Goal: Task Accomplishment & Management: Manage account settings

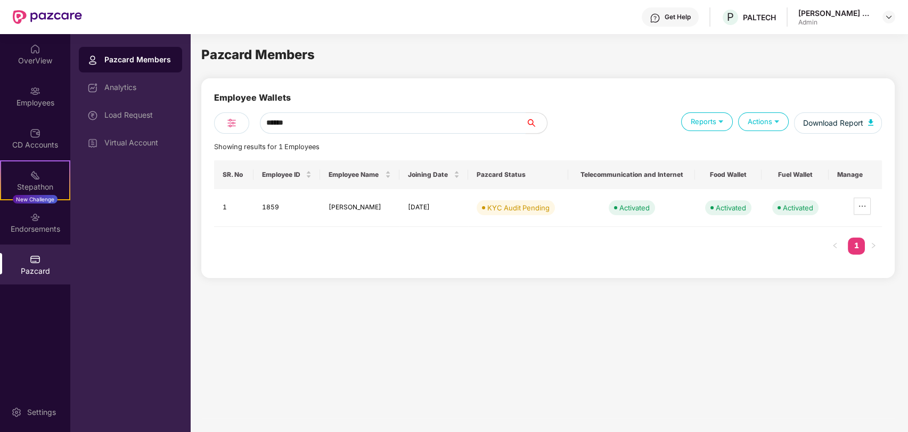
click at [307, 124] on input "******" at bounding box center [393, 122] width 266 height 21
click at [400, 332] on div "Pazcard Members Employee Wallets ****** Reports Actions Download Report Showing…" at bounding box center [547, 231] width 693 height 373
click at [505, 207] on div "KYC Audit Pending" at bounding box center [518, 207] width 62 height 11
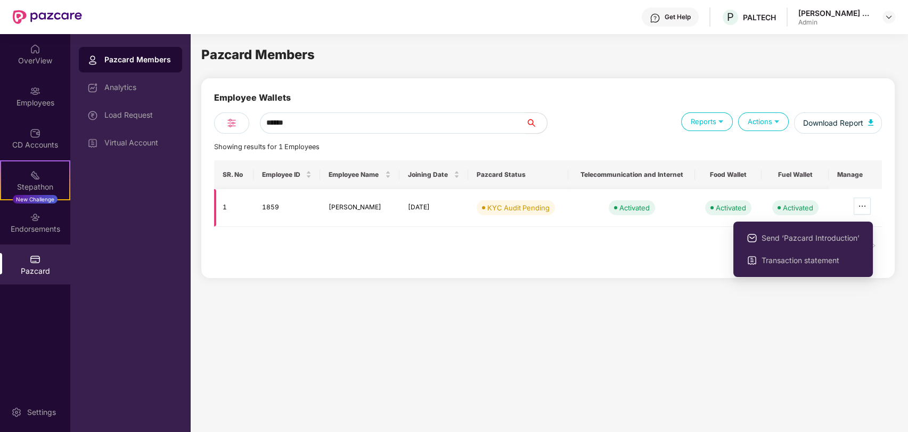
click at [861, 207] on icon "ellipsis" at bounding box center [862, 206] width 9 height 9
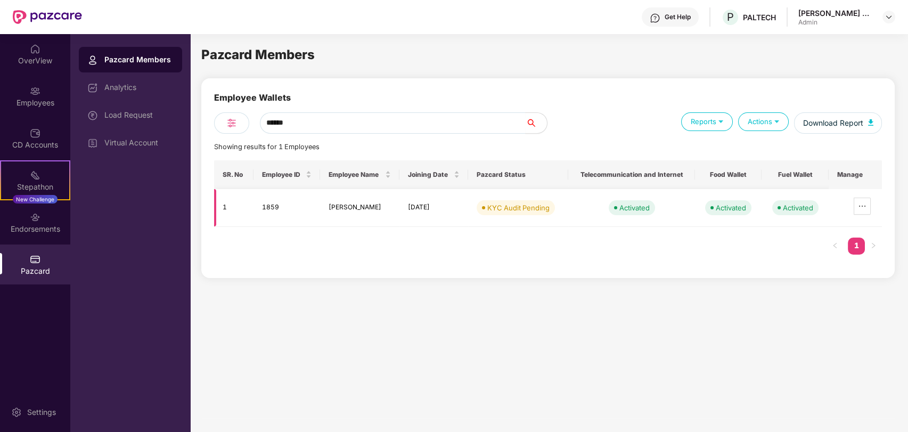
click at [371, 206] on td "[PERSON_NAME]" at bounding box center [359, 208] width 79 height 38
click at [135, 95] on div "Analytics" at bounding box center [130, 88] width 103 height 26
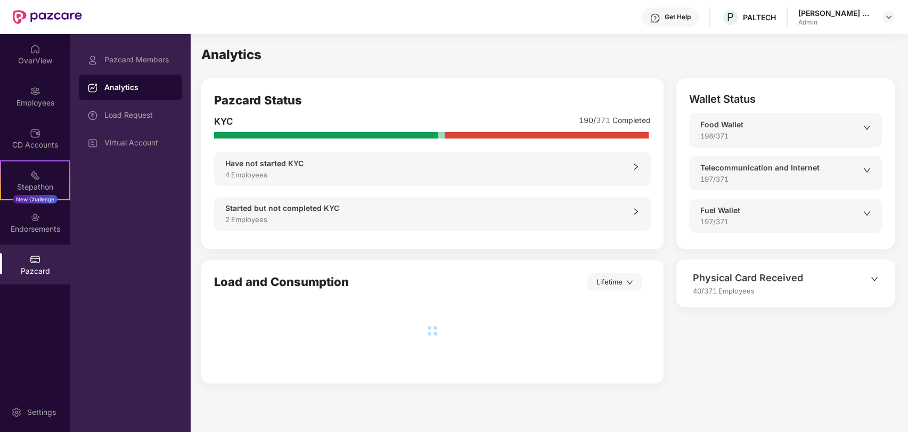
click at [329, 169] on div "4 Employees" at bounding box center [428, 174] width 407 height 11
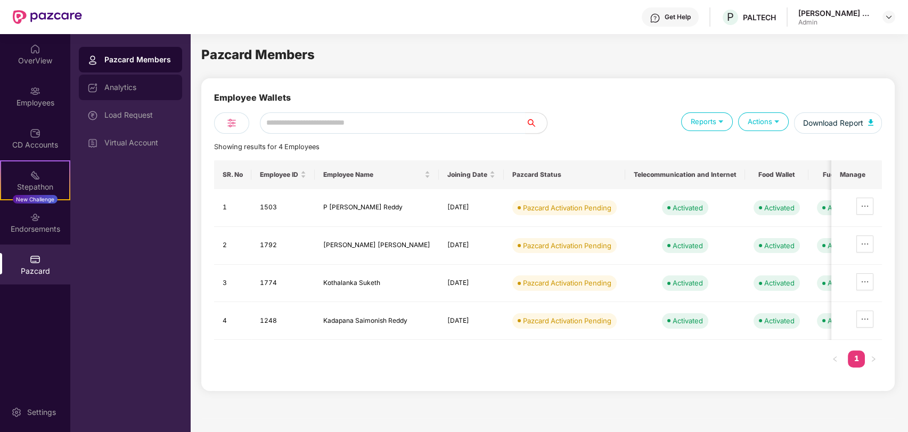
click at [119, 96] on div "Analytics" at bounding box center [130, 88] width 103 height 26
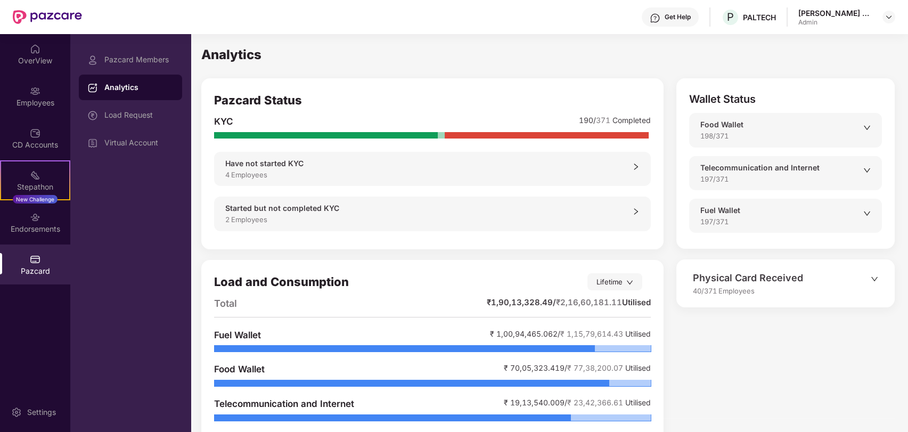
scroll to position [34, 0]
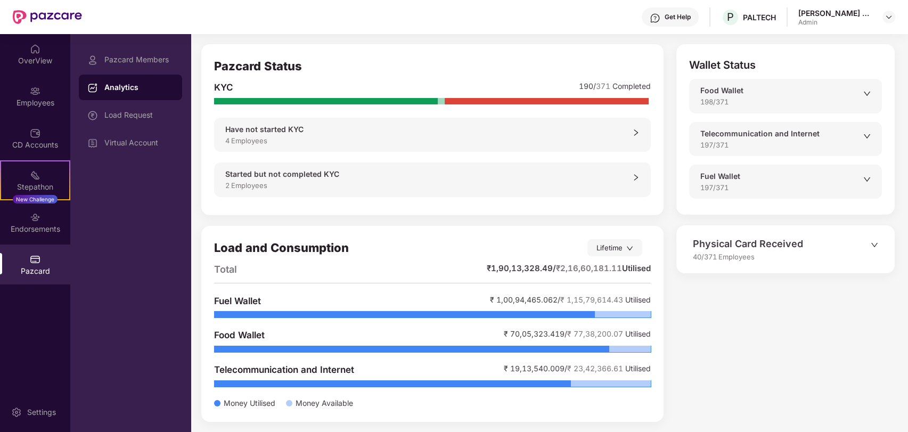
click at [630, 243] on div "Lifetime" at bounding box center [614, 247] width 55 height 17
click at [579, 333] on div "Month wise" at bounding box center [592, 330] width 58 height 12
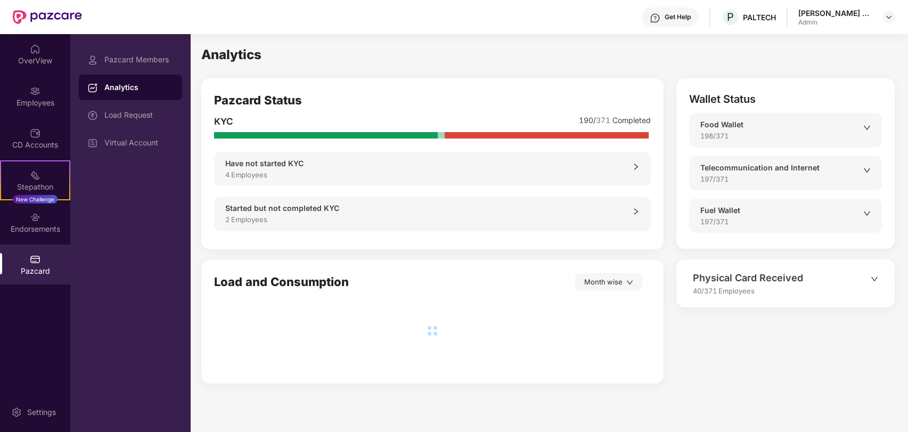
click at [801, 294] on div "40/371 Employees" at bounding box center [782, 290] width 178 height 11
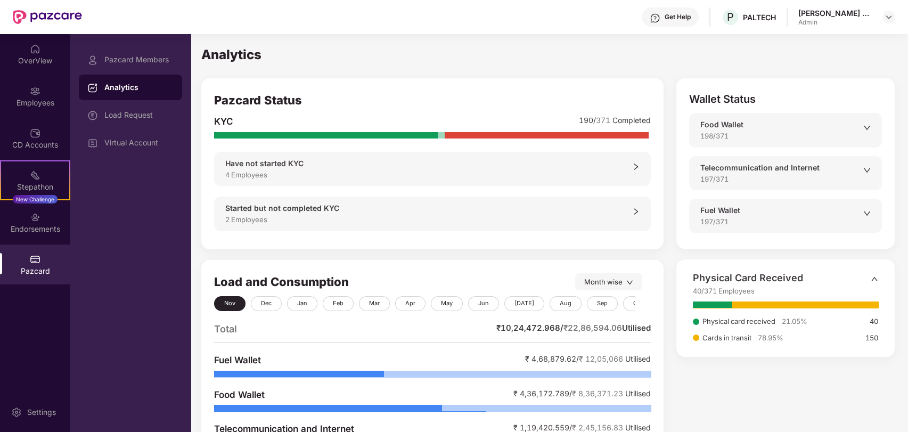
click at [469, 218] on div "2 Employees" at bounding box center [428, 219] width 407 height 11
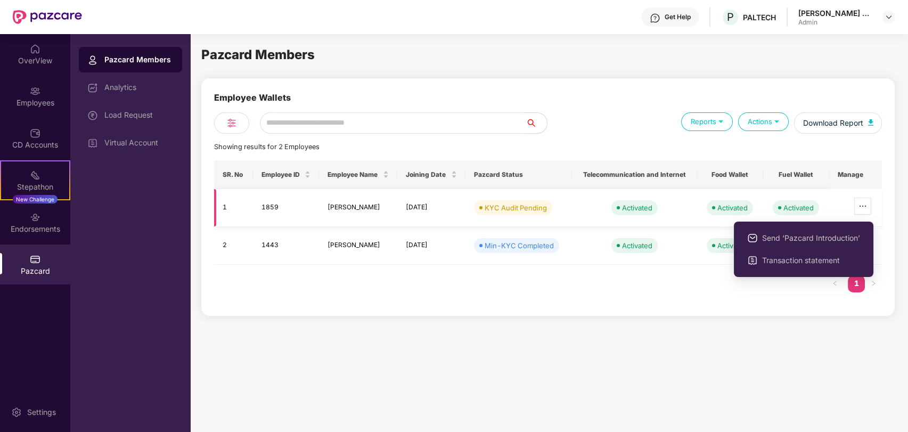
click at [861, 203] on icon "ellipsis" at bounding box center [862, 206] width 9 height 9
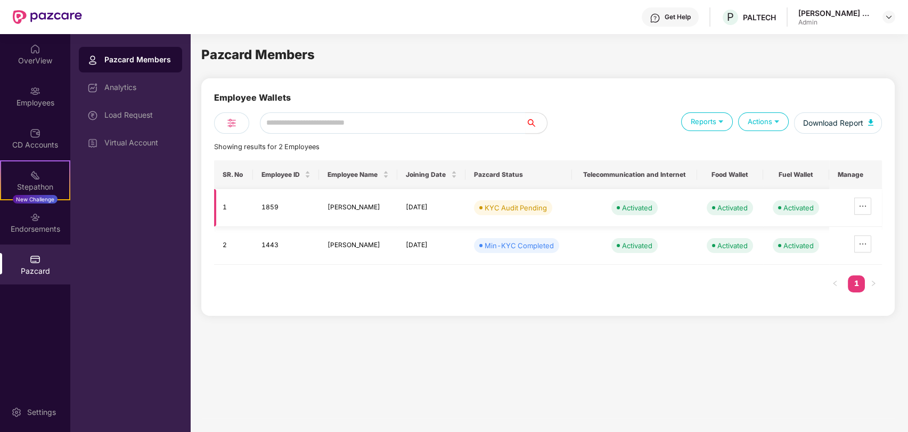
click at [379, 203] on td "[PERSON_NAME]" at bounding box center [358, 208] width 78 height 38
click at [35, 110] on div "Employees" at bounding box center [35, 96] width 70 height 40
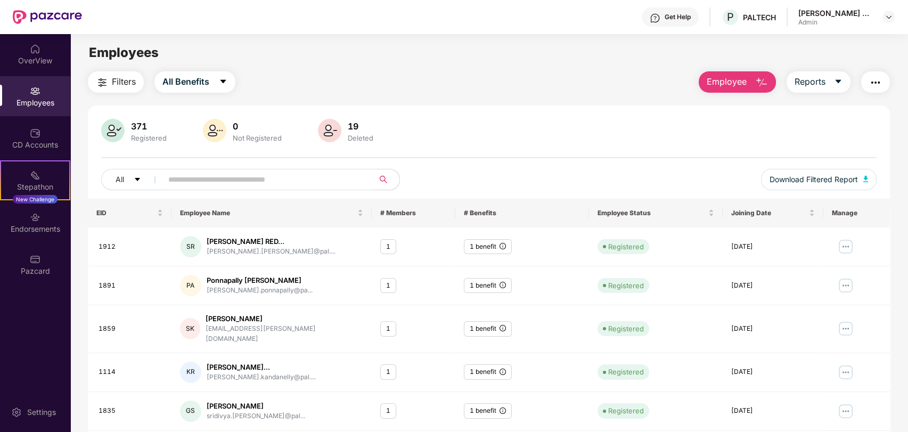
click at [243, 169] on span at bounding box center [264, 179] width 218 height 21
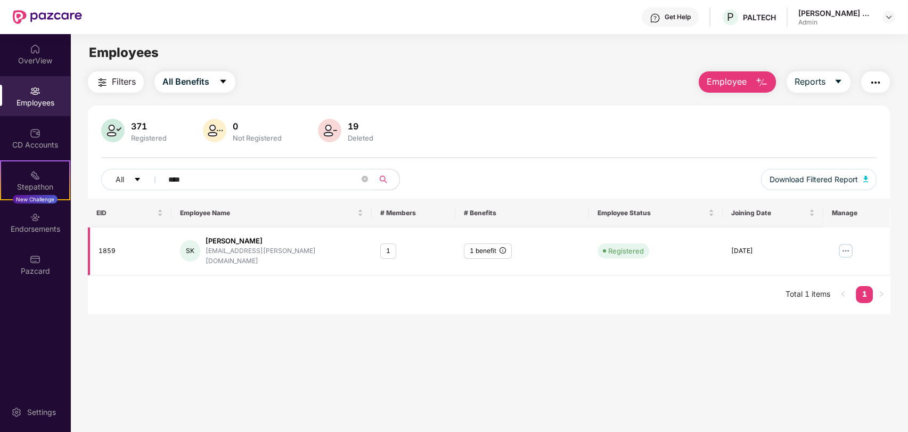
type input "****"
click at [294, 240] on div "SK Shweta [PERSON_NAME] [PERSON_NAME][EMAIL_ADDRESS][DOMAIN_NAME]" at bounding box center [272, 251] width 184 height 30
click at [839, 245] on img at bounding box center [845, 250] width 17 height 17
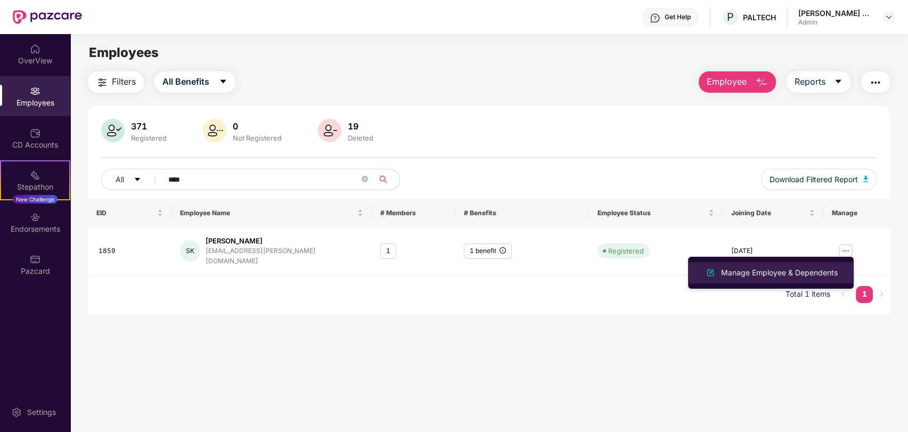
click at [756, 277] on div "Manage Employee & Dependents" at bounding box center [779, 273] width 121 height 12
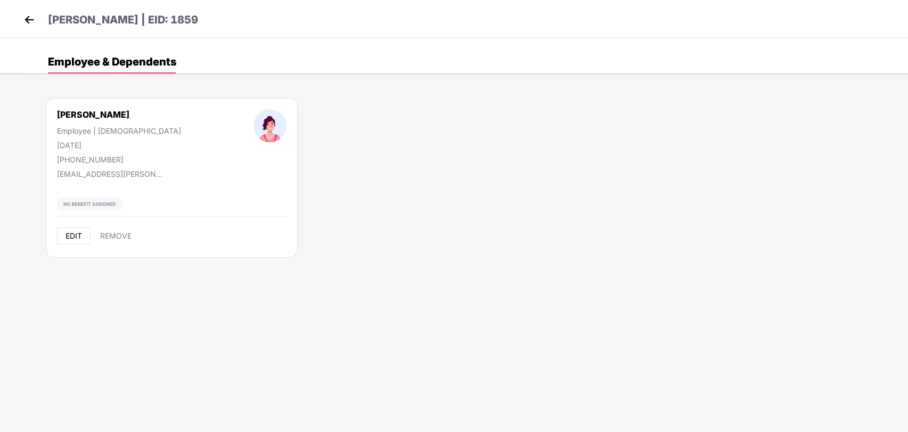
click at [70, 237] on span "EDIT" at bounding box center [73, 236] width 17 height 9
select select "******"
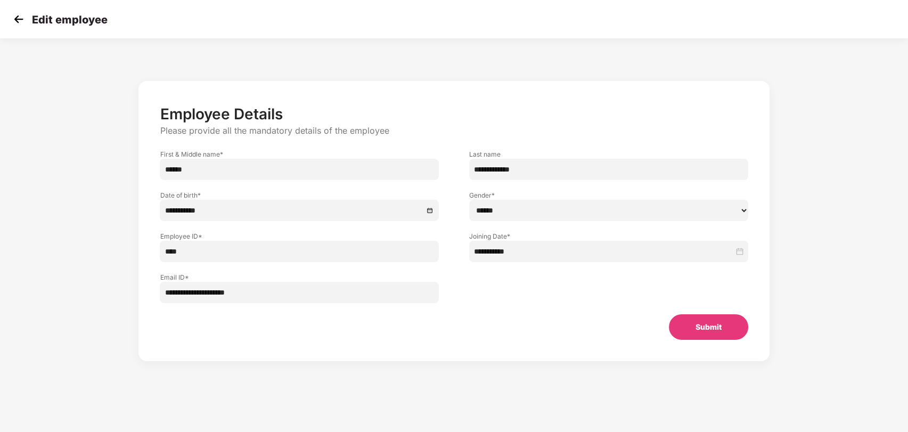
click at [710, 325] on button "Submit" at bounding box center [708, 327] width 79 height 26
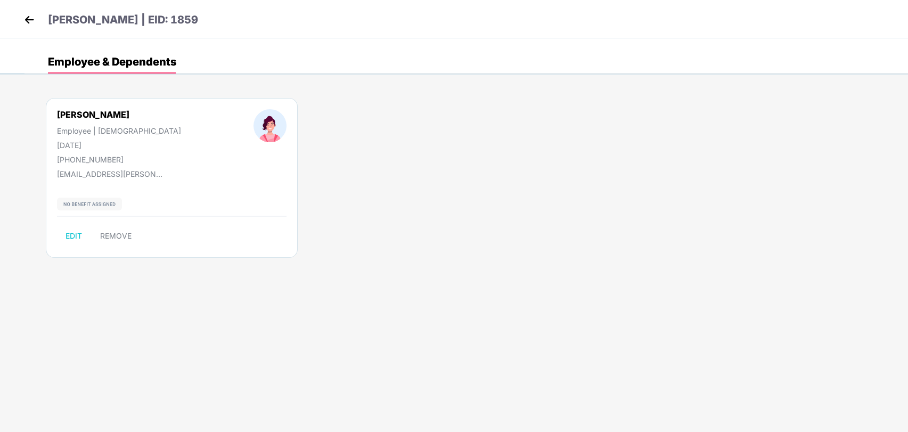
click at [32, 16] on img at bounding box center [29, 20] width 16 height 16
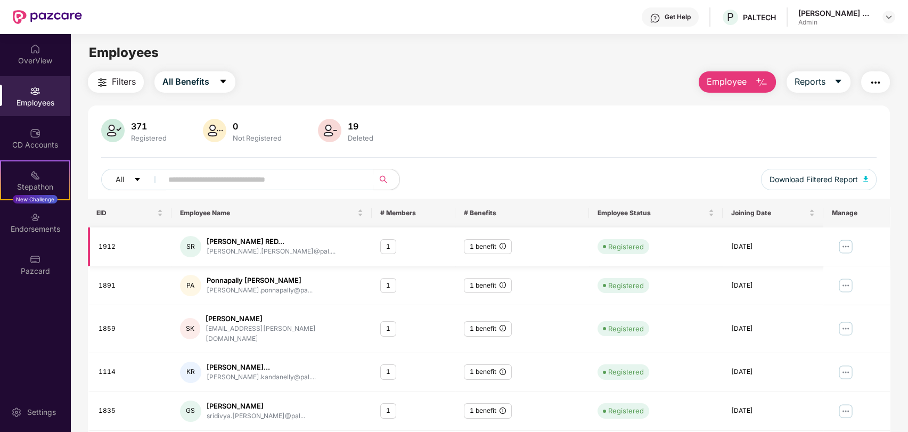
click at [841, 239] on img at bounding box center [845, 246] width 17 height 17
click at [187, 181] on input "text" at bounding box center [263, 179] width 191 height 16
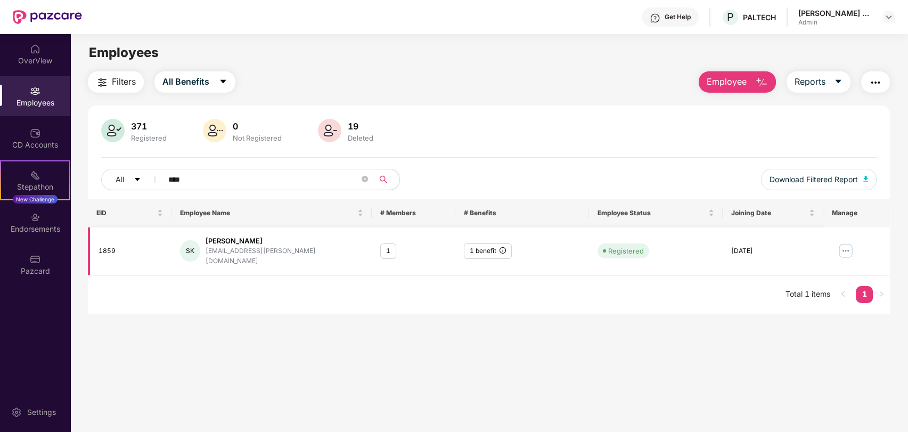
type input "****"
click at [844, 250] on img at bounding box center [845, 250] width 17 height 17
click at [887, 86] on button "button" at bounding box center [875, 81] width 29 height 21
click at [33, 143] on div "CD Accounts" at bounding box center [35, 145] width 70 height 11
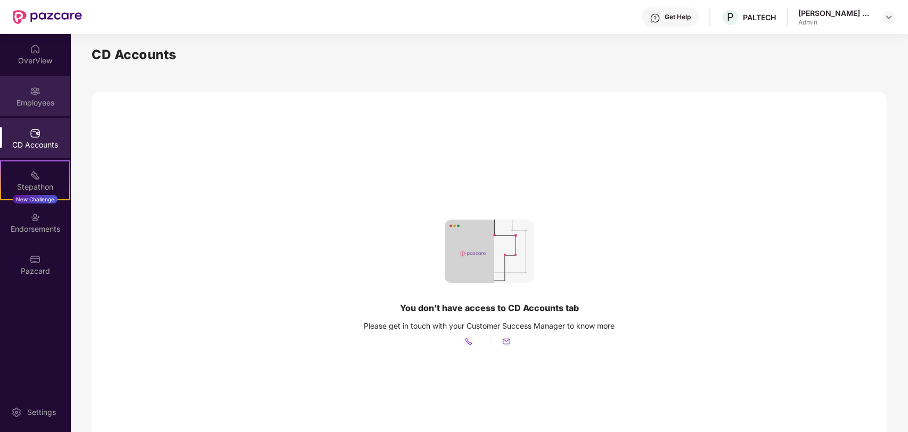
click at [40, 96] on div "Employees" at bounding box center [35, 96] width 70 height 40
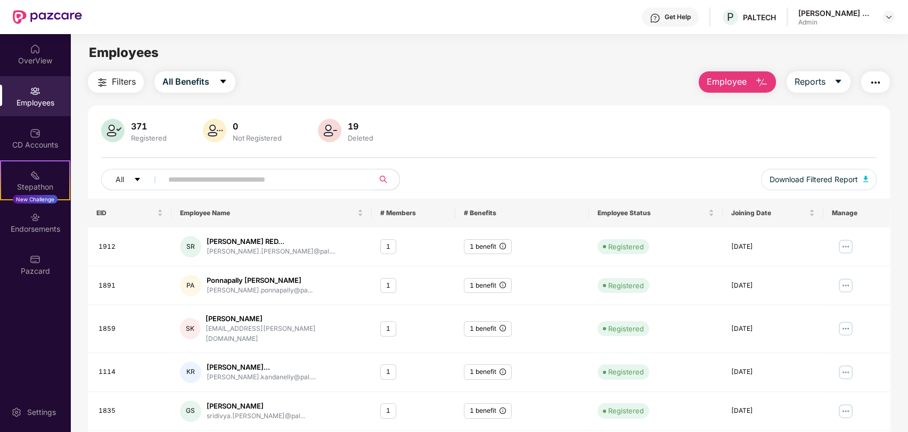
click at [207, 177] on input "text" at bounding box center [263, 179] width 191 height 16
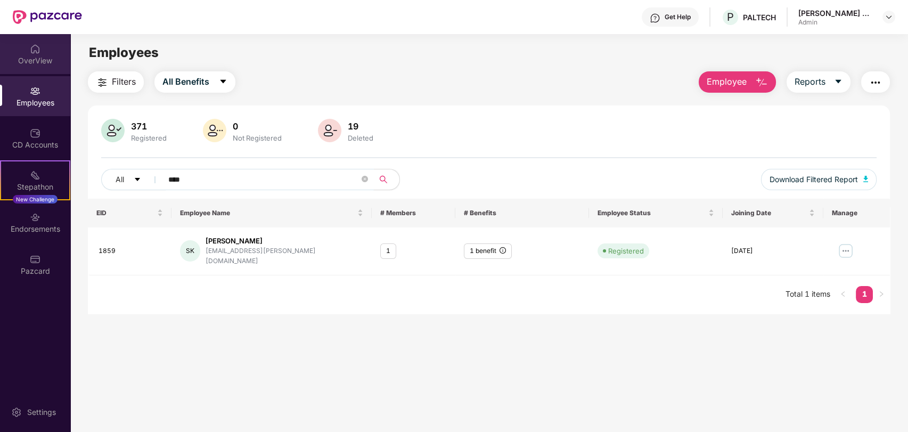
type input "****"
click at [46, 42] on div "OverView" at bounding box center [35, 54] width 70 height 40
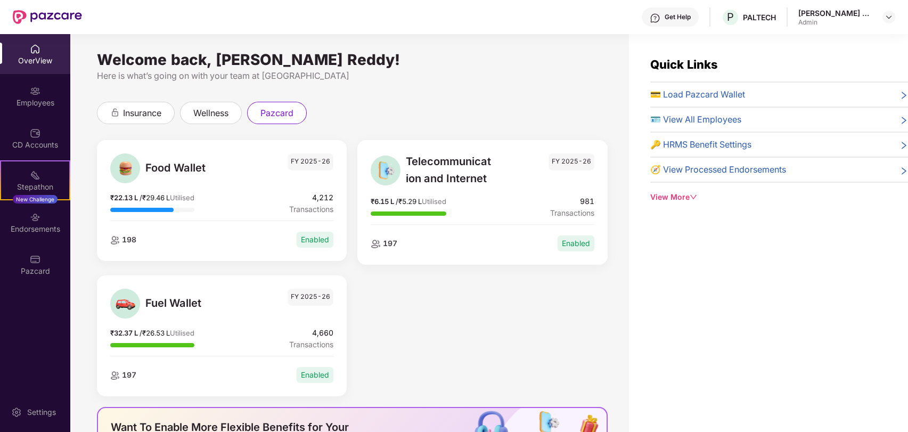
click at [757, 144] on div "🔑 HRMS Benefit Settings" at bounding box center [779, 144] width 258 height 13
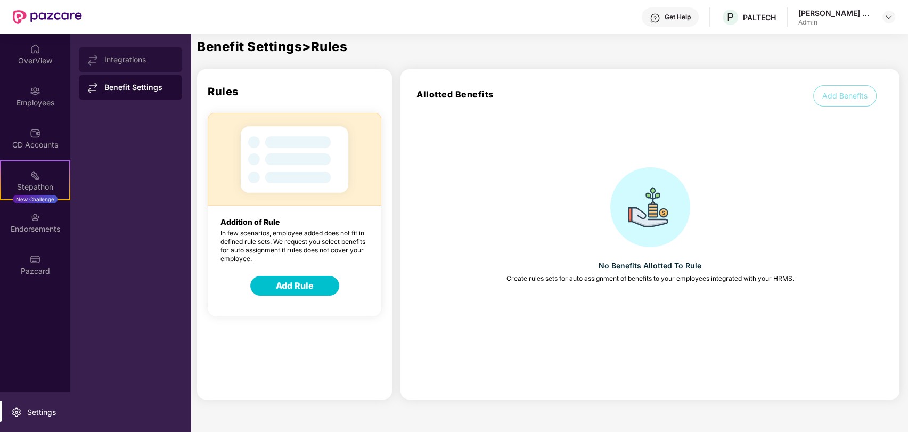
click at [141, 50] on div "Integrations" at bounding box center [130, 60] width 103 height 26
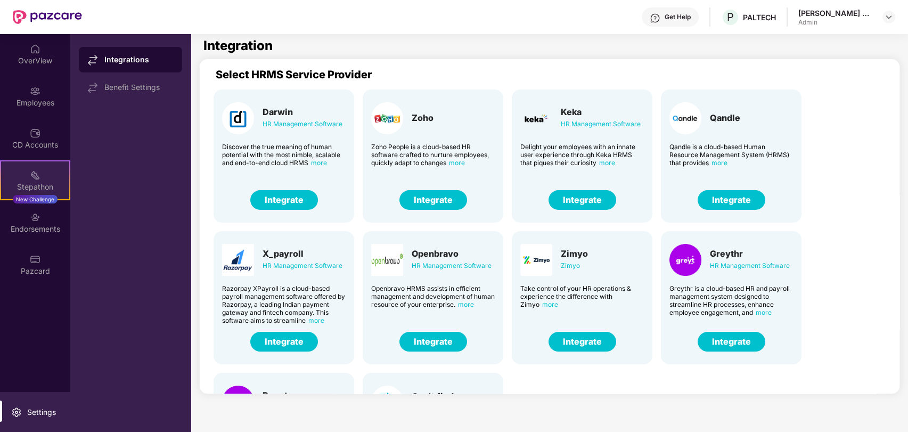
click at [58, 175] on div "Stepathon New Challenge" at bounding box center [35, 180] width 70 height 40
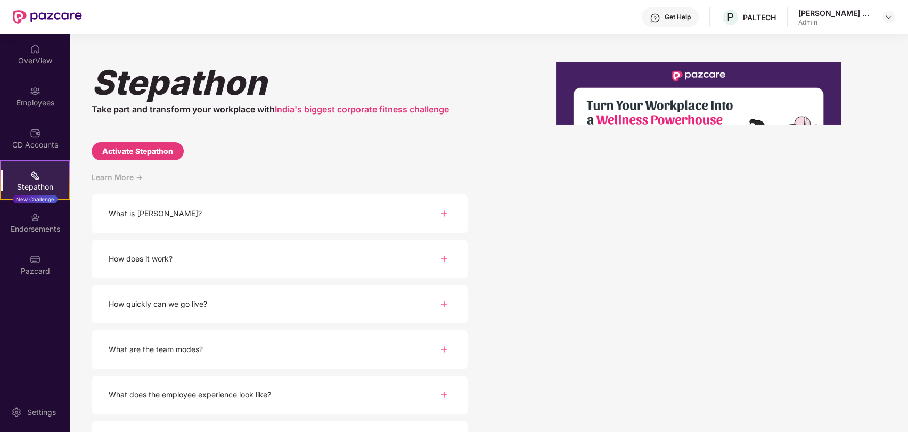
scroll to position [34, 0]
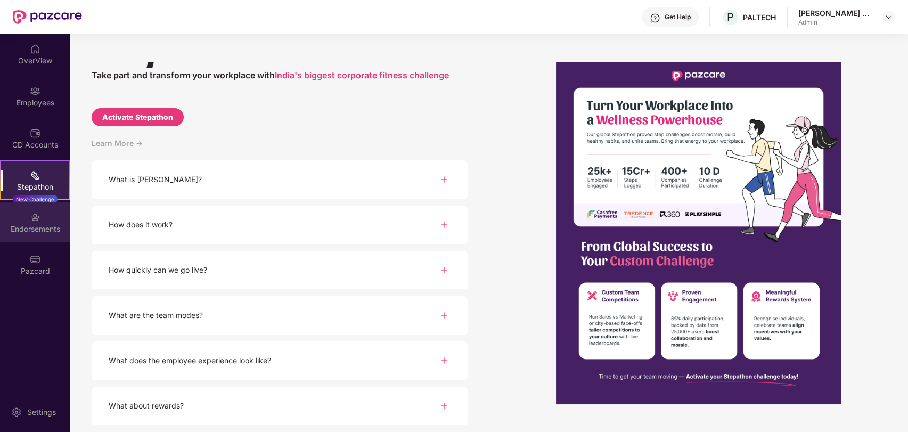
click at [39, 232] on div "Endorsements" at bounding box center [35, 229] width 70 height 11
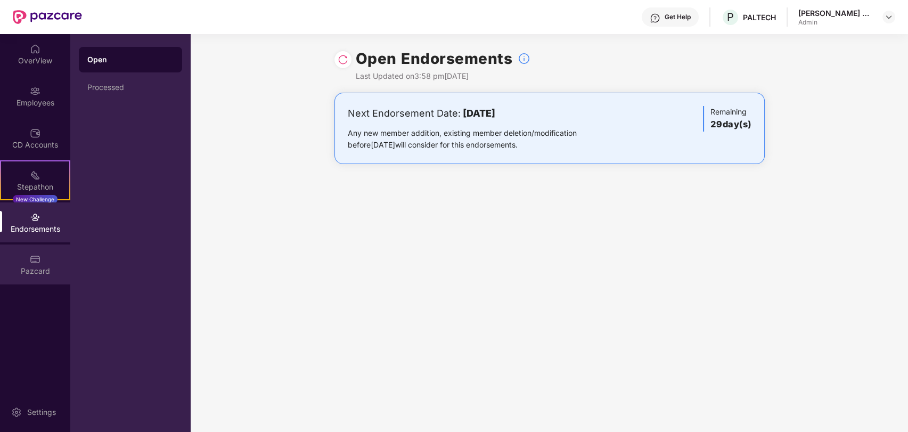
click at [32, 257] on img at bounding box center [35, 259] width 11 height 11
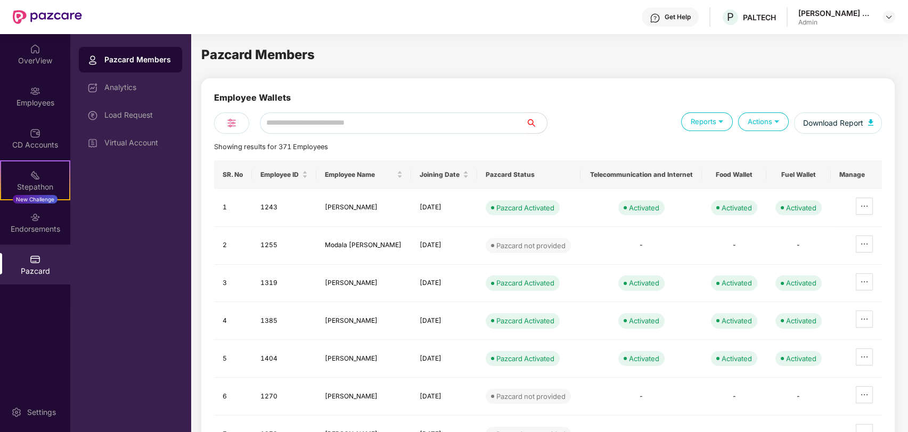
click at [405, 117] on input "text" at bounding box center [393, 122] width 266 height 21
type input "****"
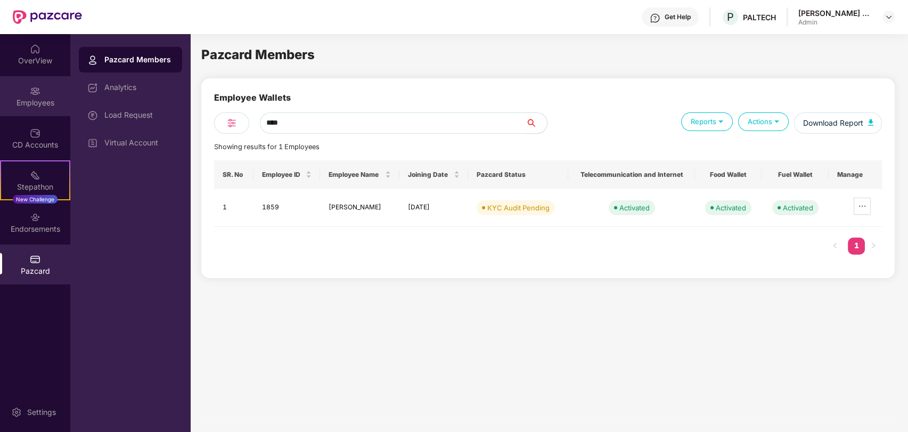
click at [52, 105] on div "Employees" at bounding box center [35, 102] width 70 height 11
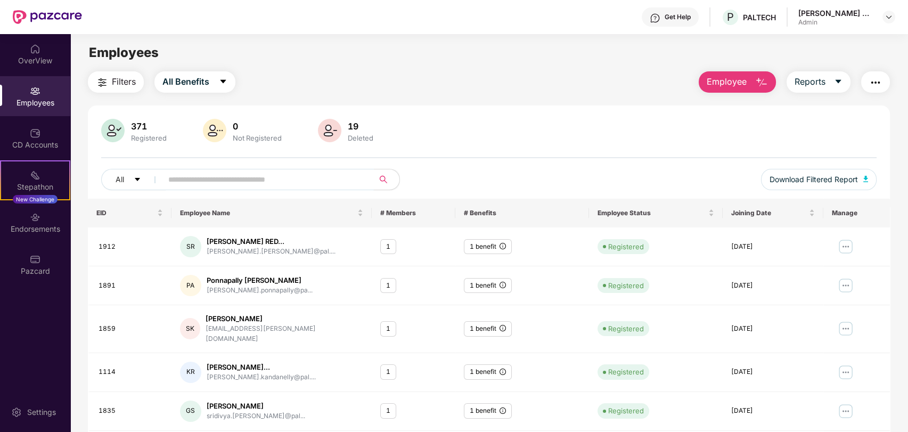
click at [349, 173] on input "text" at bounding box center [263, 179] width 191 height 16
click at [34, 272] on div "Pazcard" at bounding box center [35, 271] width 70 height 11
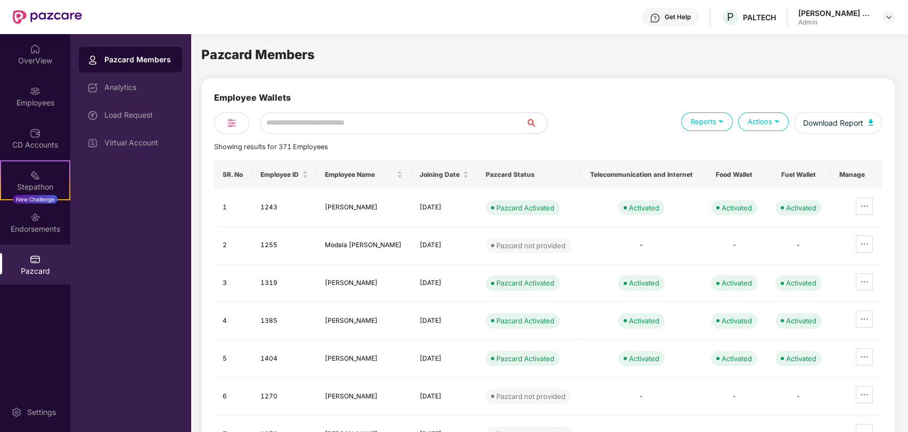
click at [142, 89] on div "Analytics" at bounding box center [138, 87] width 69 height 9
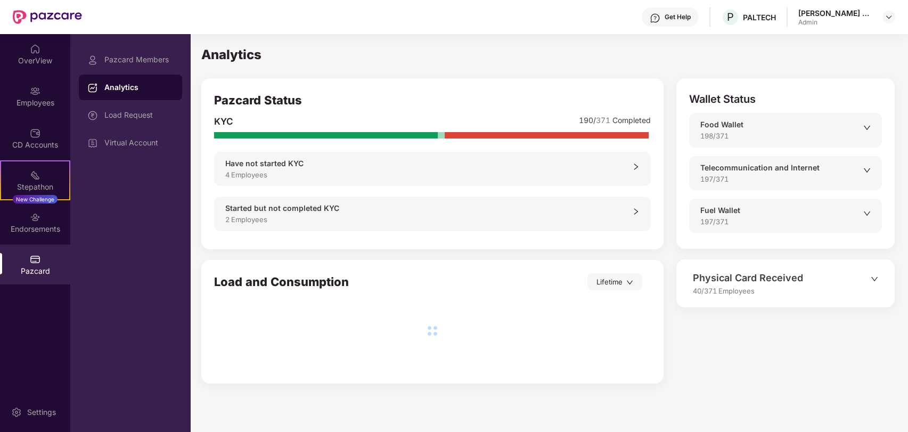
click at [366, 223] on div "2 Employees" at bounding box center [428, 219] width 407 height 11
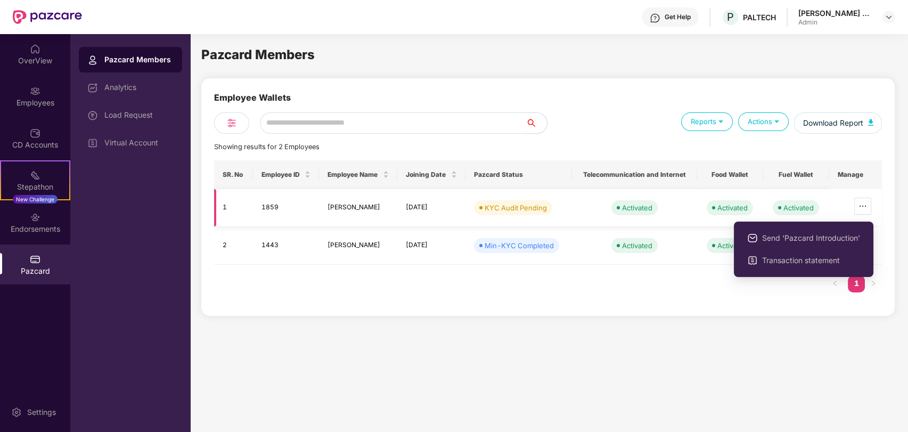
click at [861, 204] on icon "ellipsis" at bounding box center [862, 206] width 9 height 9
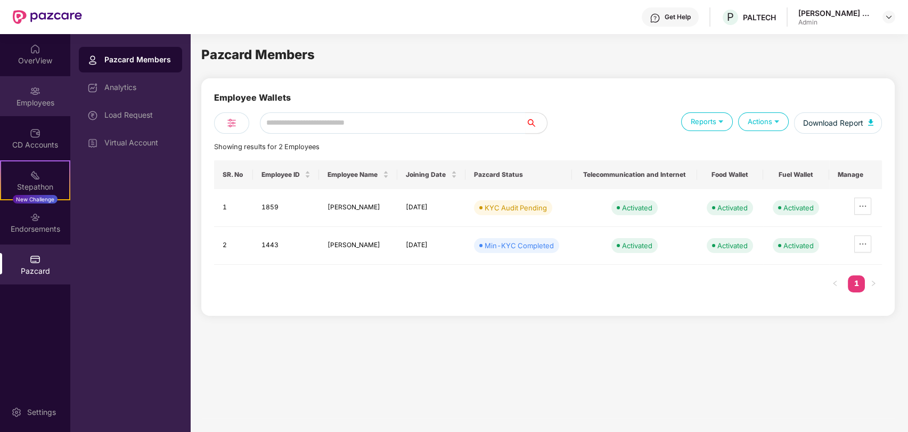
click at [50, 106] on div "Employees" at bounding box center [35, 102] width 70 height 11
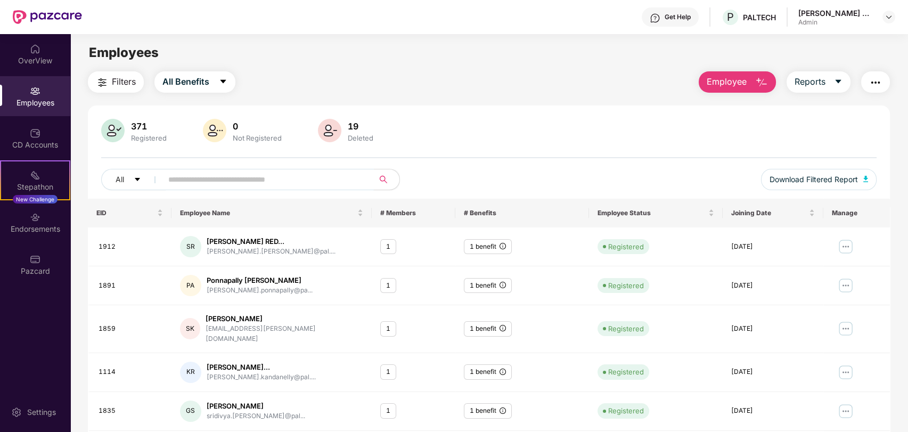
click at [280, 177] on input "text" at bounding box center [263, 179] width 191 height 16
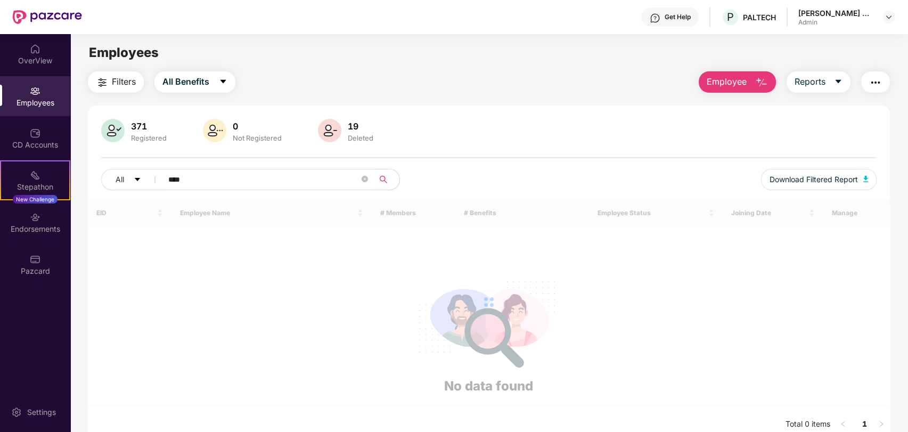
type input "****"
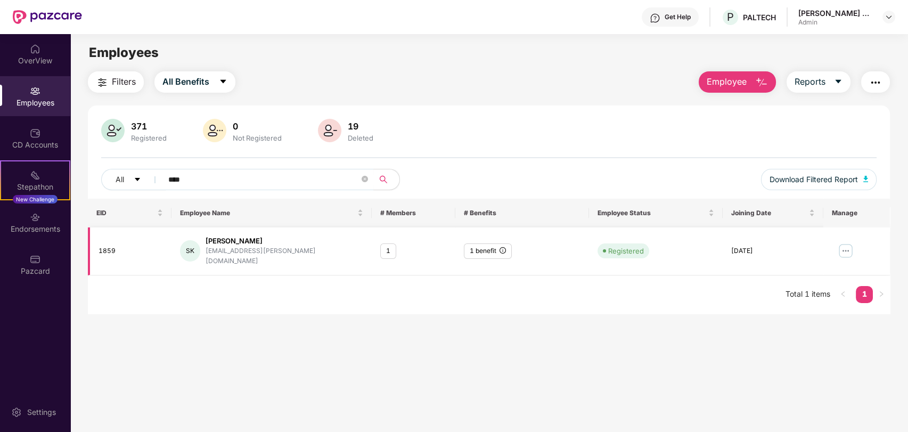
click at [837, 244] on img at bounding box center [845, 250] width 17 height 17
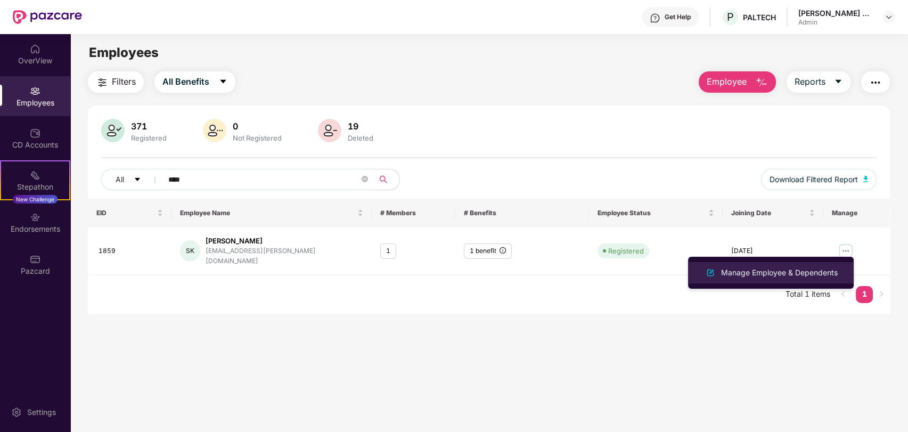
click at [793, 274] on div "Manage Employee & Dependents" at bounding box center [779, 273] width 121 height 12
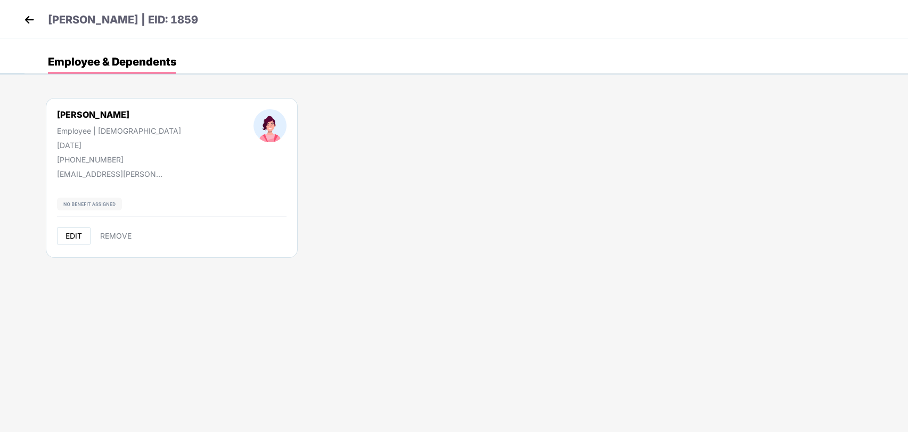
click at [73, 236] on span "EDIT" at bounding box center [73, 236] width 17 height 9
select select "******"
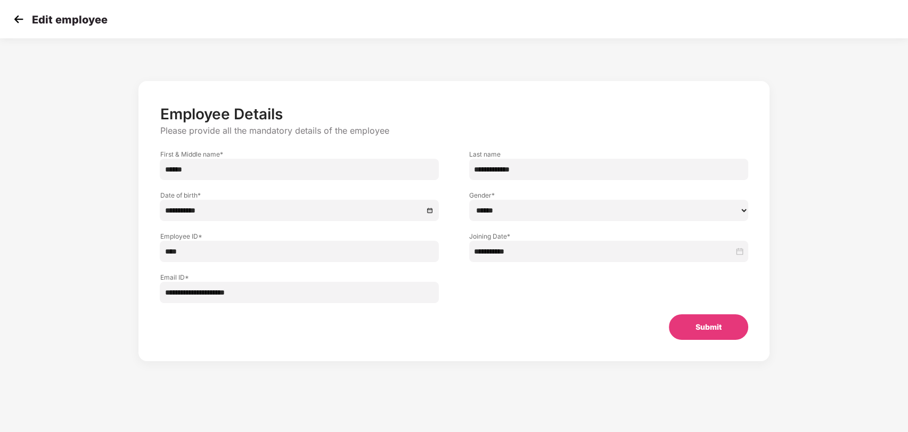
click at [15, 20] on img at bounding box center [19, 19] width 16 height 16
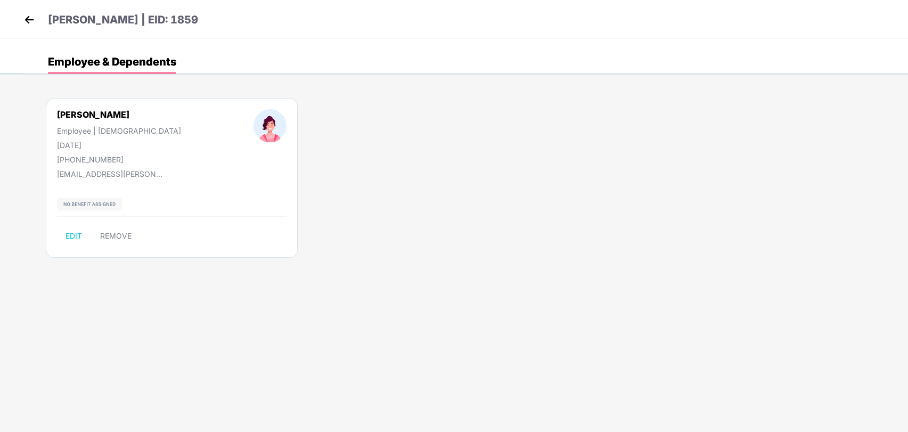
click at [28, 17] on img at bounding box center [29, 20] width 16 height 16
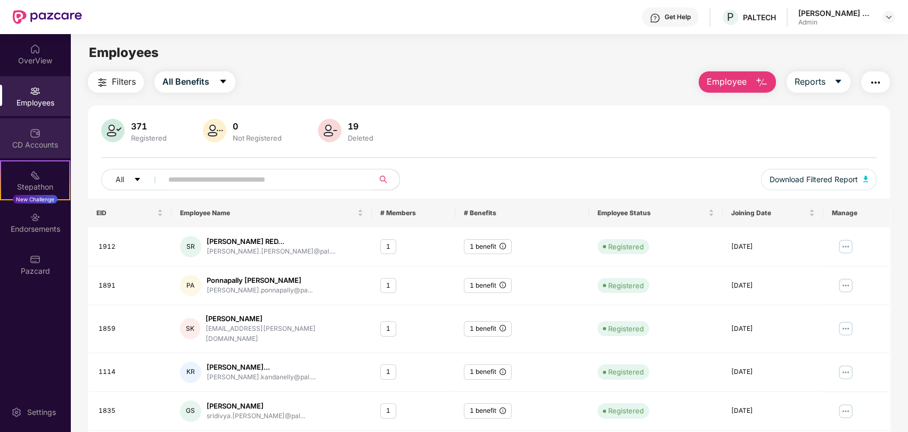
click at [45, 145] on div "CD Accounts" at bounding box center [35, 145] width 70 height 11
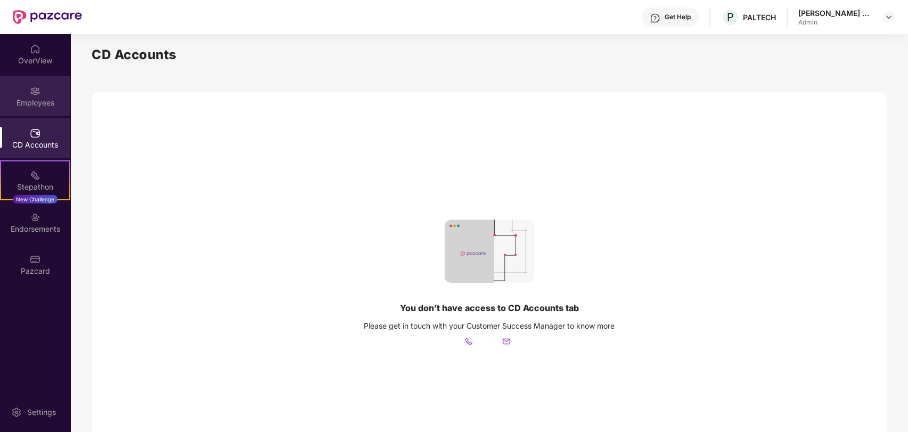
click at [53, 91] on div "Employees" at bounding box center [35, 96] width 70 height 40
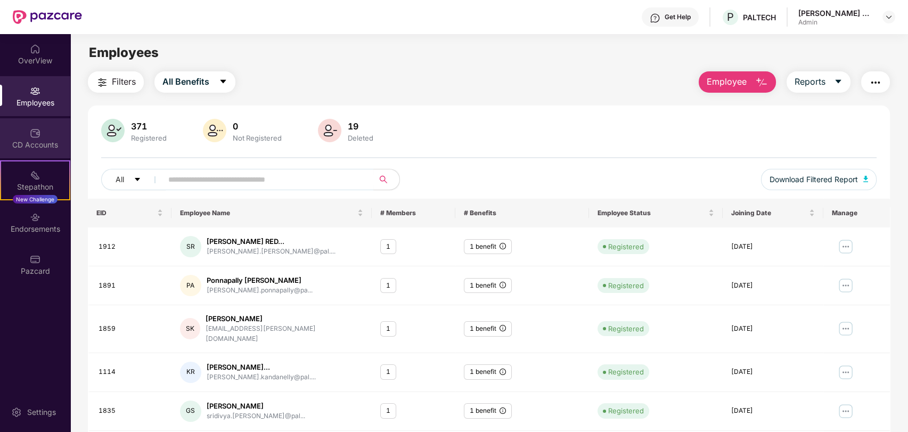
click at [47, 147] on div "CD Accounts" at bounding box center [35, 145] width 70 height 11
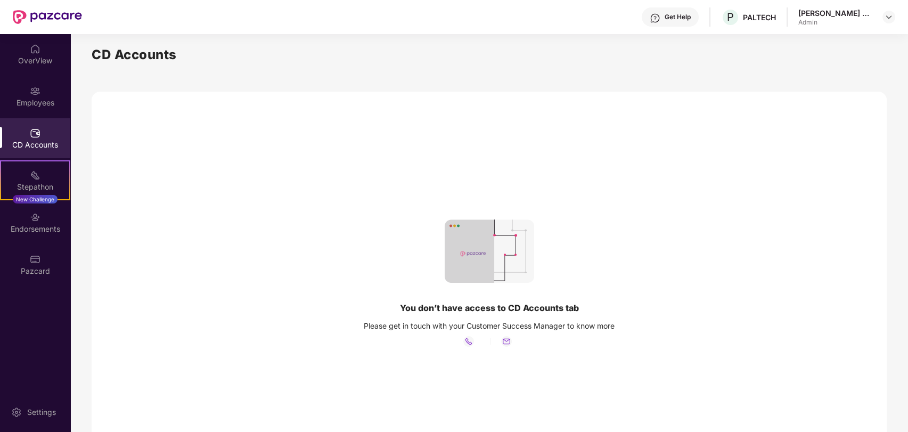
click at [499, 244] on img at bounding box center [489, 251] width 89 height 64
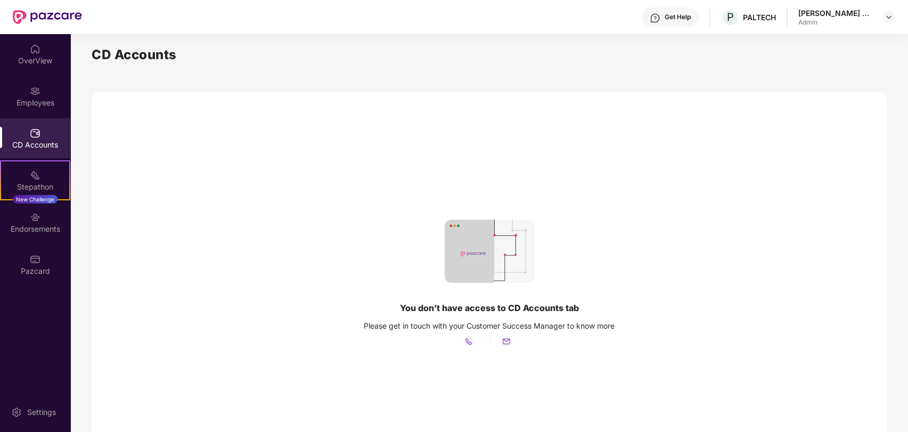
click at [499, 244] on img at bounding box center [489, 251] width 89 height 64
click at [468, 340] on img at bounding box center [468, 341] width 11 height 11
click at [38, 52] on img at bounding box center [35, 49] width 11 height 11
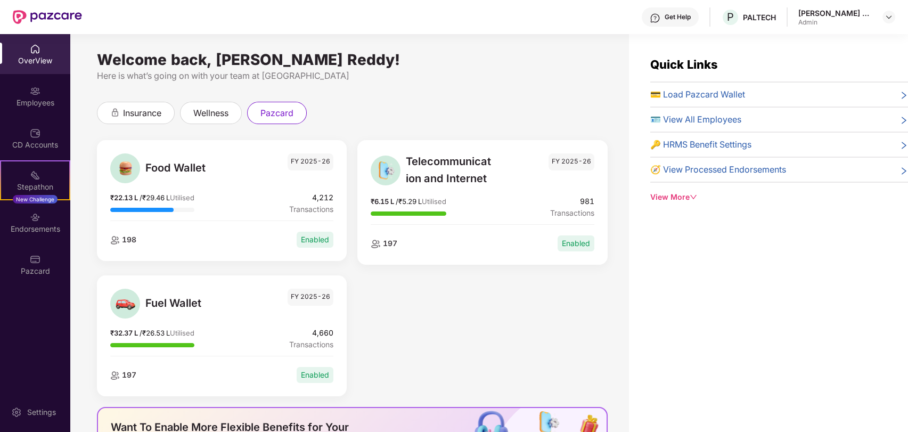
click at [691, 196] on icon "down" at bounding box center [693, 196] width 7 height 7
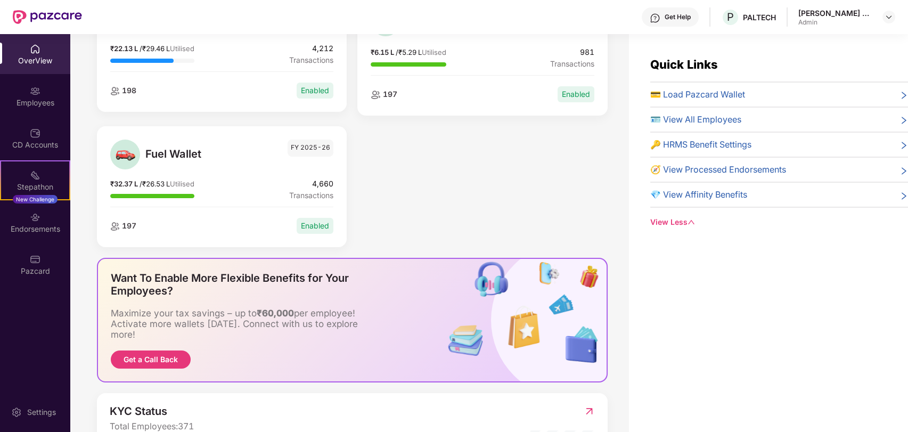
scroll to position [256, 0]
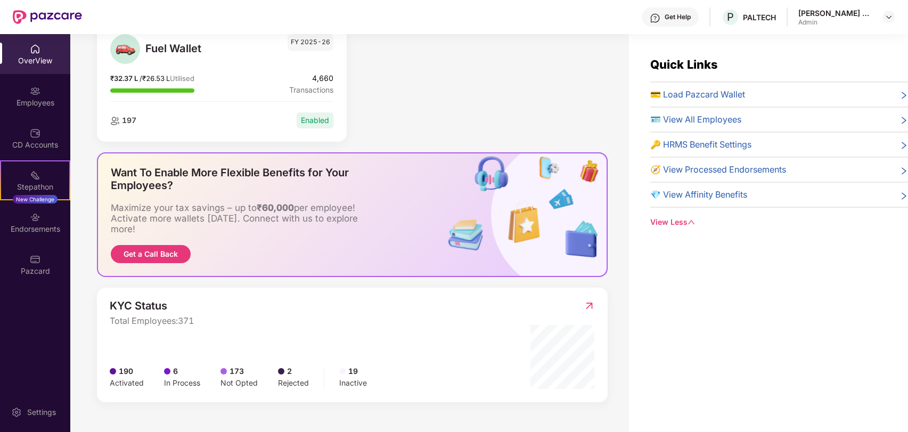
click at [228, 215] on div "Maximize your tax savings – up to ₹60,000 per employee! Activate more wallets […" at bounding box center [239, 218] width 256 height 32
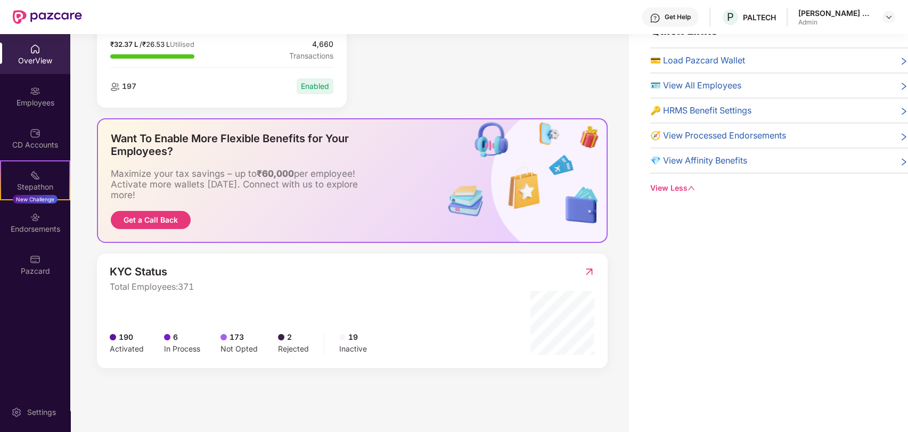
click at [183, 219] on button "Get a Call Back" at bounding box center [151, 220] width 80 height 18
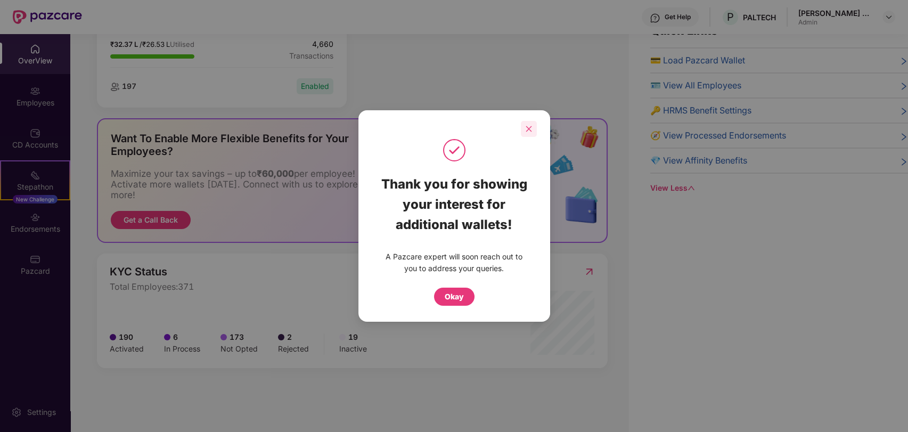
click at [524, 129] on div at bounding box center [529, 129] width 16 height 16
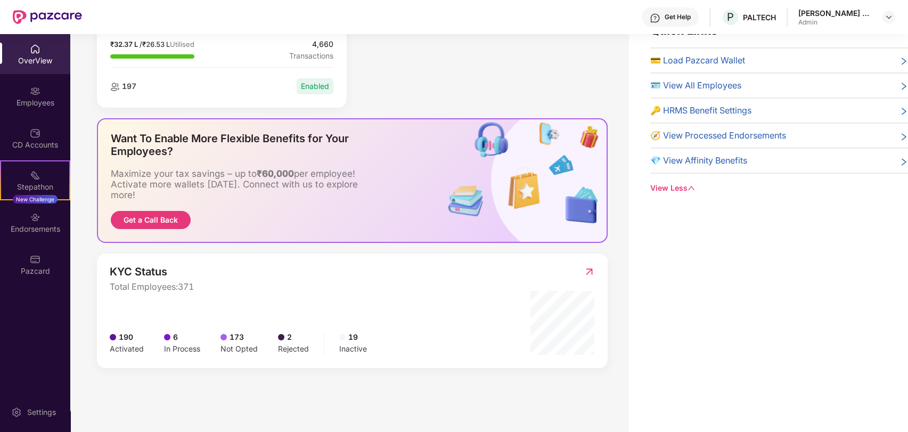
click at [174, 338] on span "6" at bounding box center [175, 337] width 5 height 12
click at [344, 349] on div "Inactive" at bounding box center [353, 349] width 28 height 12
click at [590, 274] on img at bounding box center [589, 271] width 11 height 11
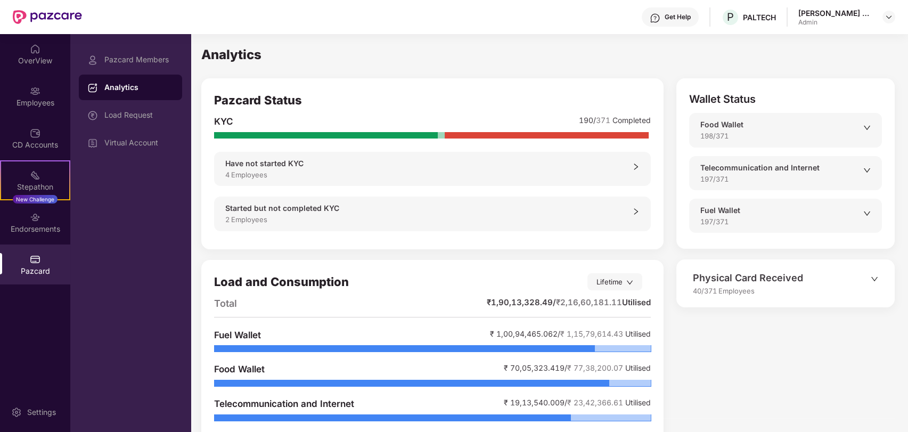
click at [413, 227] on div "Started but not completed KYC 2 Employees" at bounding box center [432, 213] width 437 height 34
